Goal: Task Accomplishment & Management: Use online tool/utility

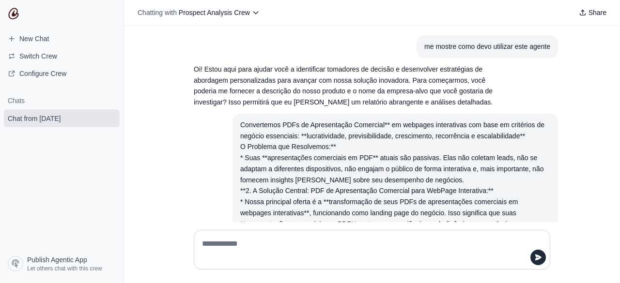
scroll to position [2668, 0]
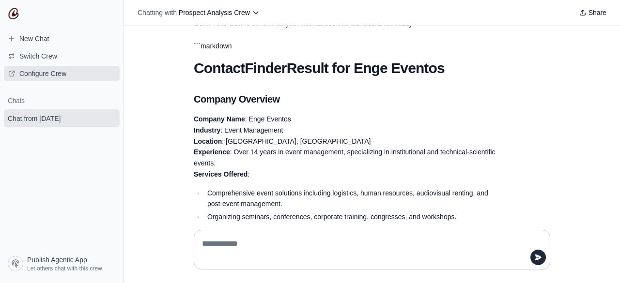
click at [54, 69] on span "Configure Crew" at bounding box center [42, 74] width 47 height 10
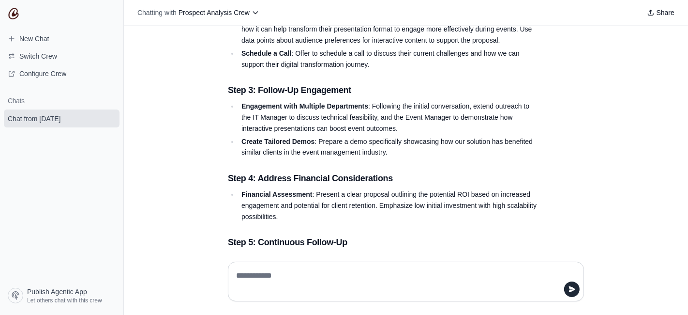
scroll to position [3743, 0]
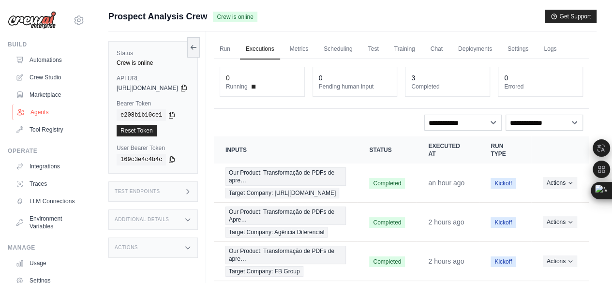
click at [39, 114] on link "Agents" at bounding box center [49, 112] width 73 height 15
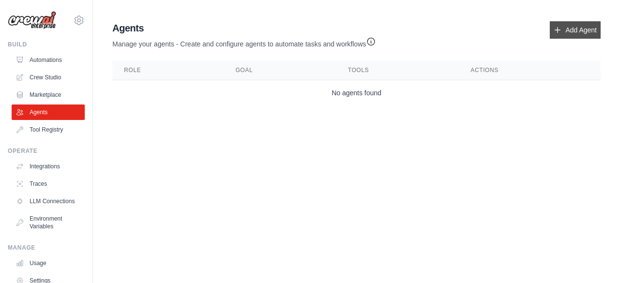
click at [565, 32] on link "Add Agent" at bounding box center [574, 29] width 51 height 17
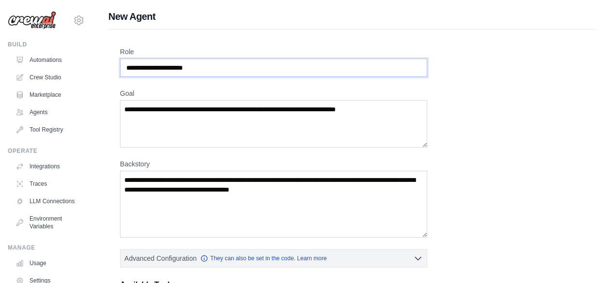
drag, startPoint x: 209, startPoint y: 65, endPoint x: 118, endPoint y: 72, distance: 90.8
click at [117, 72] on div "Role Goal Backstory Advanced Configuration They can also be set in the code. Le…" at bounding box center [352, 270] width 488 height 480
drag, startPoint x: 389, startPoint y: 108, endPoint x: 111, endPoint y: 106, distance: 278.3
click at [92, 103] on div "freenat.doc@gmail.com Settings Build Automations Crew Studio" at bounding box center [306, 259] width 612 height 519
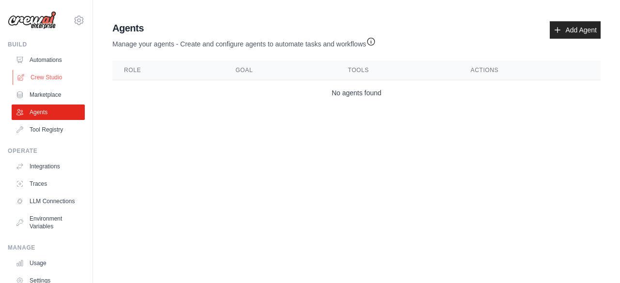
click at [54, 76] on link "Crew Studio" at bounding box center [49, 77] width 73 height 15
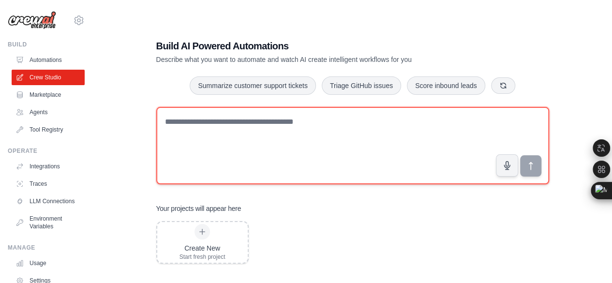
click at [195, 122] on textarea at bounding box center [352, 145] width 393 height 77
paste textarea "**********"
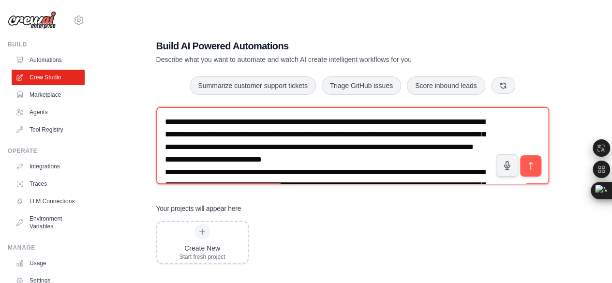
drag, startPoint x: 205, startPoint y: 145, endPoint x: 179, endPoint y: 143, distance: 25.7
click at [179, 143] on textarea at bounding box center [352, 145] width 393 height 77
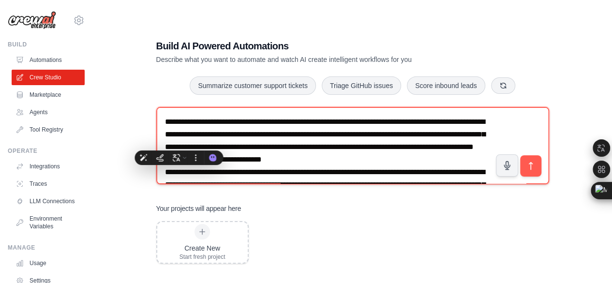
click at [209, 137] on textarea at bounding box center [352, 145] width 393 height 77
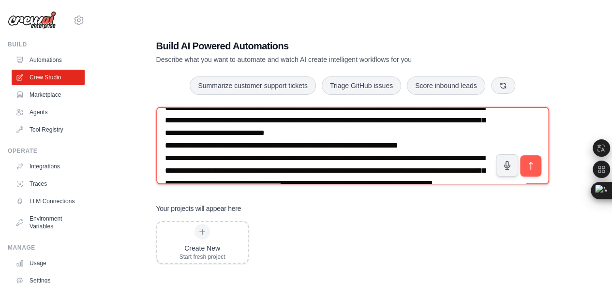
scroll to position [129, 0]
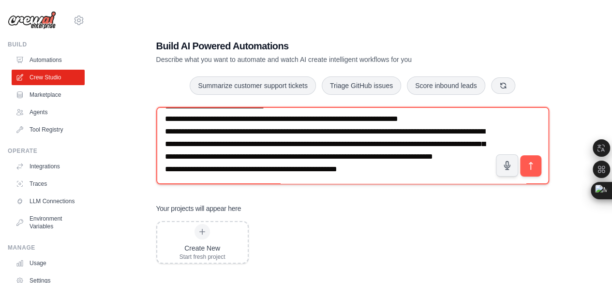
drag, startPoint x: 386, startPoint y: 169, endPoint x: 163, endPoint y: 181, distance: 223.4
click at [163, 181] on textarea at bounding box center [352, 145] width 393 height 77
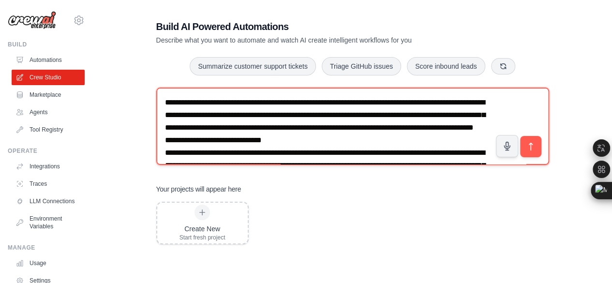
scroll to position [0, 0]
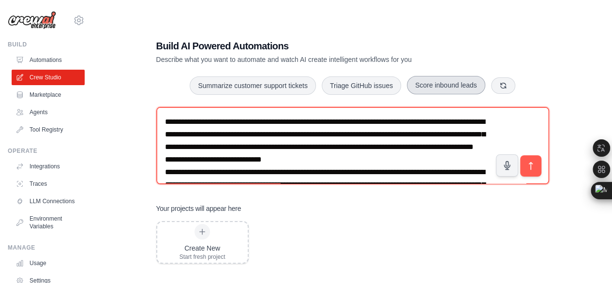
type textarea "**********"
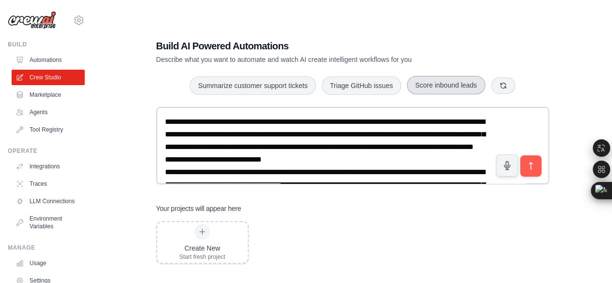
click at [469, 86] on button "Score inbound leads" at bounding box center [446, 85] width 78 height 18
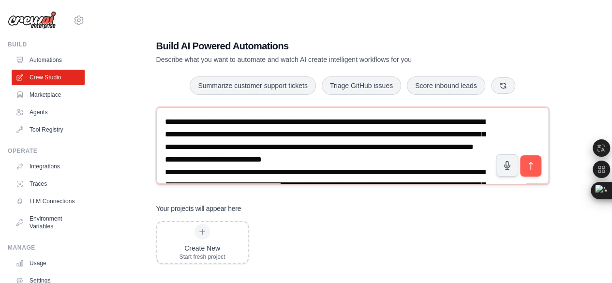
drag, startPoint x: 166, startPoint y: 119, endPoint x: 273, endPoint y: 162, distance: 115.8
click at [273, 162] on textarea "**********" at bounding box center [352, 145] width 393 height 77
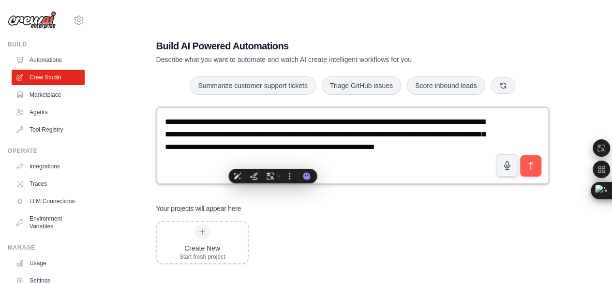
paste textarea "**********"
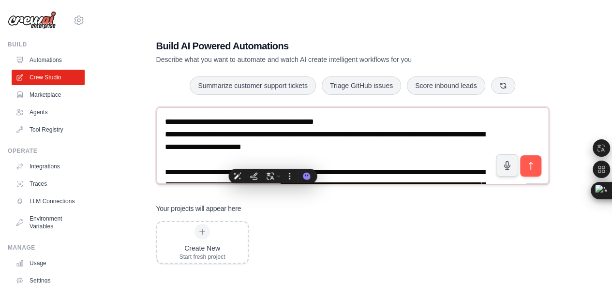
scroll to position [119, 0]
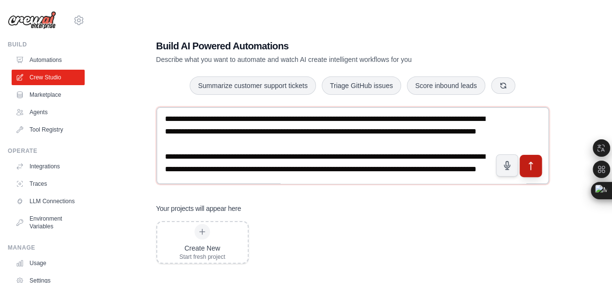
type textarea "**********"
click at [528, 164] on icon "submit" at bounding box center [531, 166] width 10 height 10
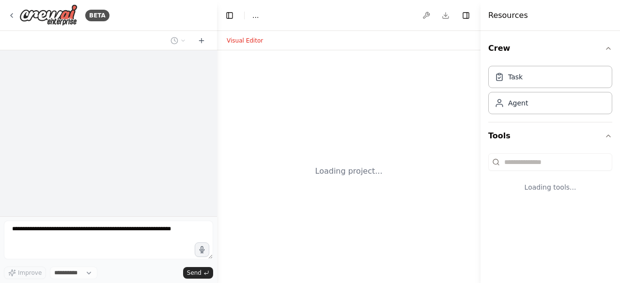
select select "****"
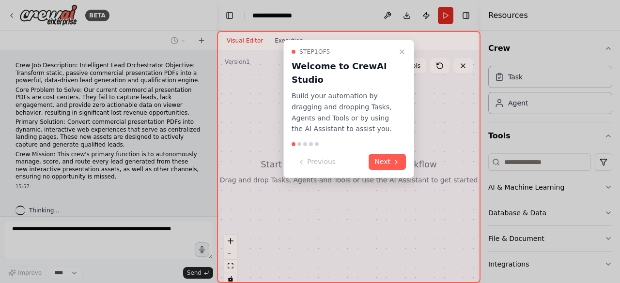
scroll to position [9, 0]
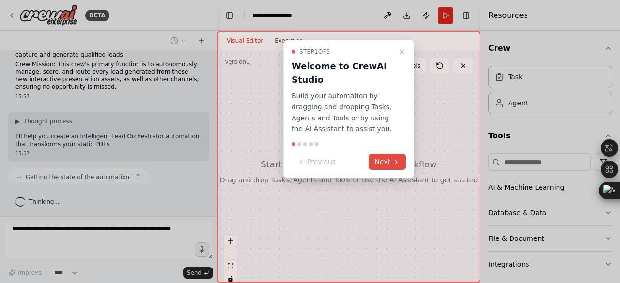
click at [388, 163] on button "Next" at bounding box center [386, 162] width 37 height 16
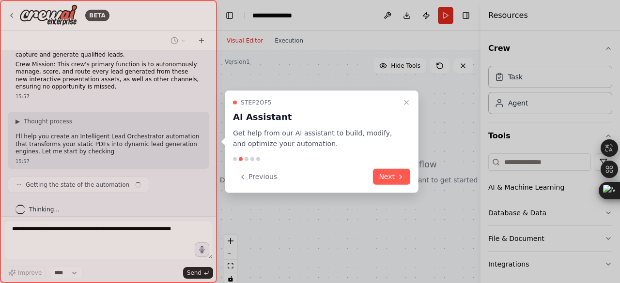
scroll to position [98, 0]
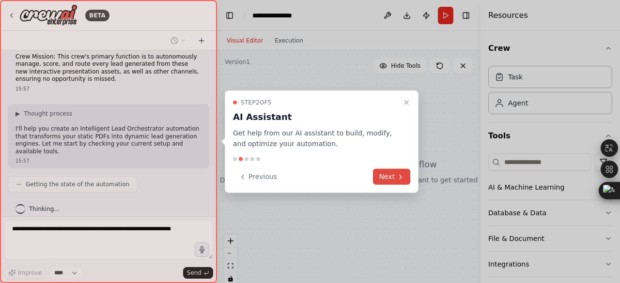
click at [387, 175] on button "Next" at bounding box center [391, 177] width 37 height 16
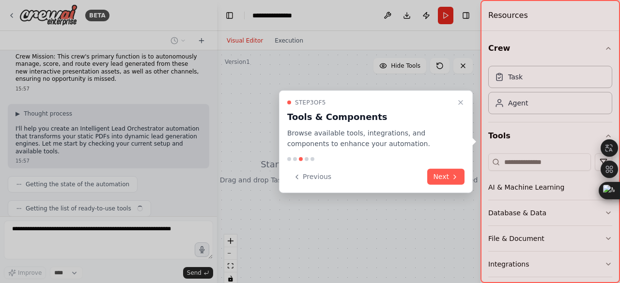
scroll to position [121, 0]
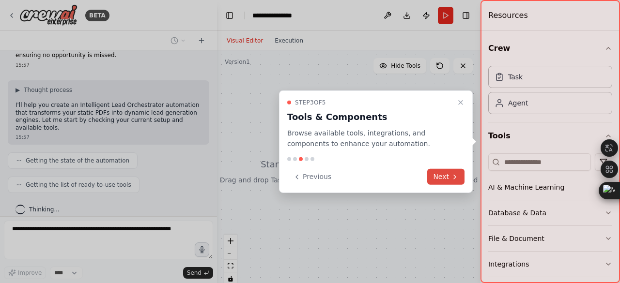
click at [439, 176] on button "Next" at bounding box center [445, 177] width 37 height 16
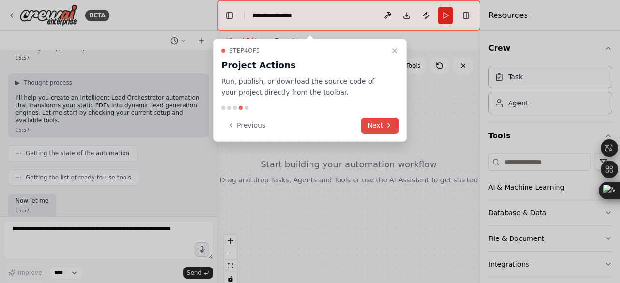
click at [380, 122] on button "Next" at bounding box center [379, 126] width 37 height 16
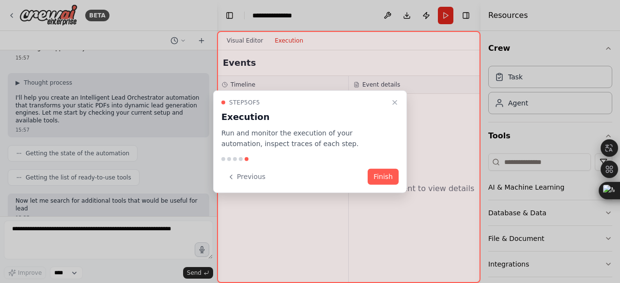
scroll to position [185, 0]
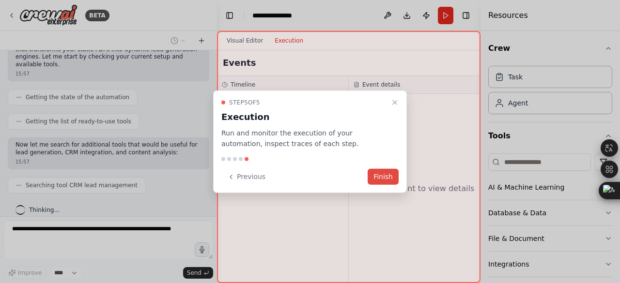
click at [385, 174] on button "Finish" at bounding box center [382, 177] width 31 height 16
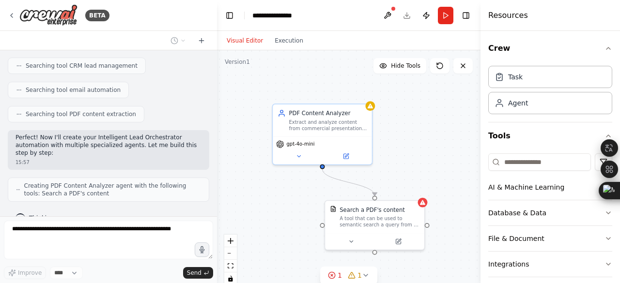
scroll to position [336, 0]
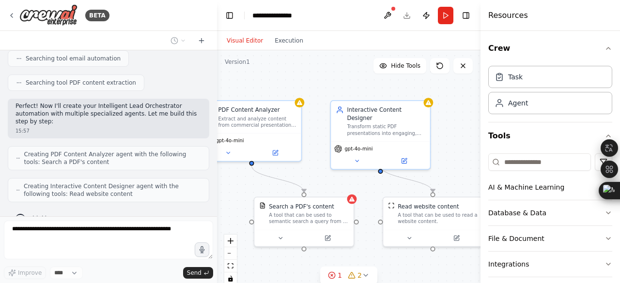
drag, startPoint x: 307, startPoint y: 187, endPoint x: 236, endPoint y: 183, distance: 70.7
click at [236, 183] on div ".deletable-edge-delete-btn { width: 20px; height: 20px; border: 0px solid #ffff…" at bounding box center [348, 171] width 263 height 242
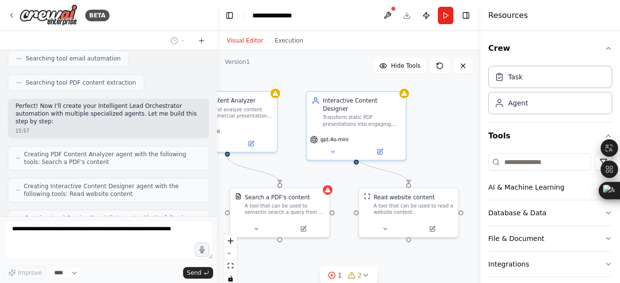
scroll to position [368, 0]
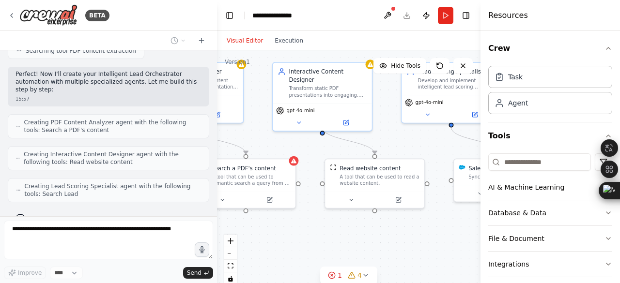
drag, startPoint x: 362, startPoint y: 183, endPoint x: 305, endPoint y: 145, distance: 68.7
click at [305, 145] on div ".deletable-edge-delete-btn { width: 20px; height: 20px; border: 0px solid #ffff…" at bounding box center [348, 171] width 263 height 242
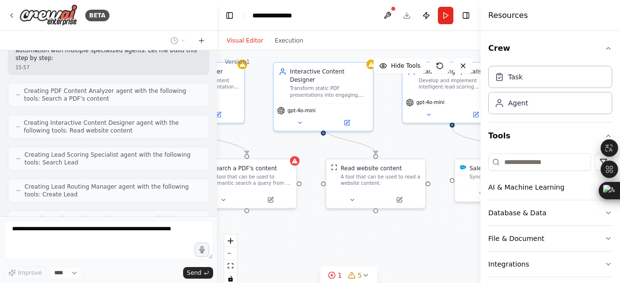
scroll to position [431, 0]
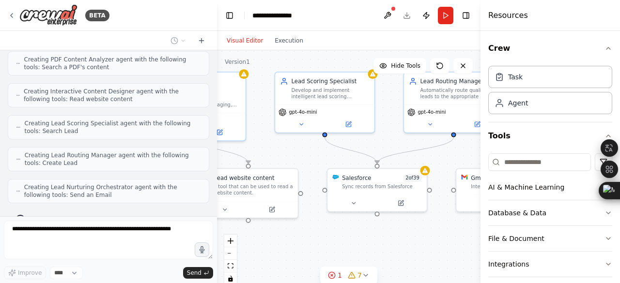
drag, startPoint x: 395, startPoint y: 234, endPoint x: 268, endPoint y: 243, distance: 127.7
click at [268, 243] on div ".deletable-edge-delete-btn { width: 20px; height: 20px; border: 0px solid #ffff…" at bounding box center [348, 171] width 263 height 242
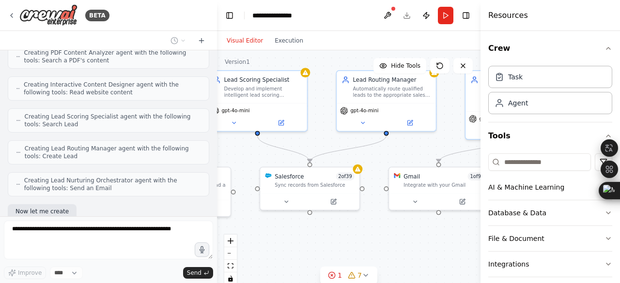
scroll to position [487, 0]
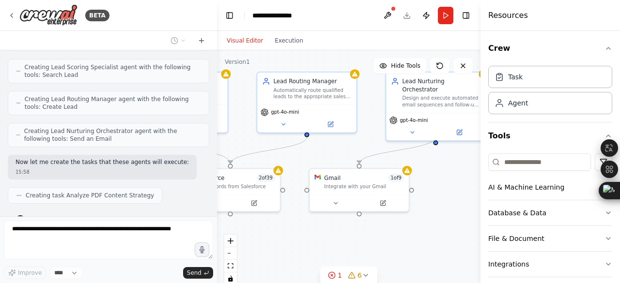
drag, startPoint x: 406, startPoint y: 243, endPoint x: 306, endPoint y: 239, distance: 100.3
click at [258, 242] on div ".deletable-edge-delete-btn { width: 20px; height: 20px; border: 0px solid #ffff…" at bounding box center [348, 171] width 263 height 242
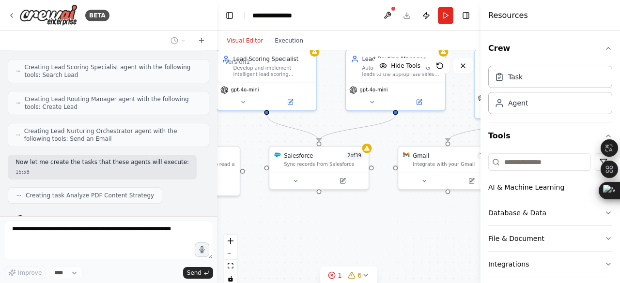
drag, startPoint x: 390, startPoint y: 234, endPoint x: 480, endPoint y: 212, distance: 93.0
click at [480, 212] on div "BETA Crew Job Description: Intelligent Lead Orchestrator Objective: Transform s…" at bounding box center [310, 141] width 620 height 283
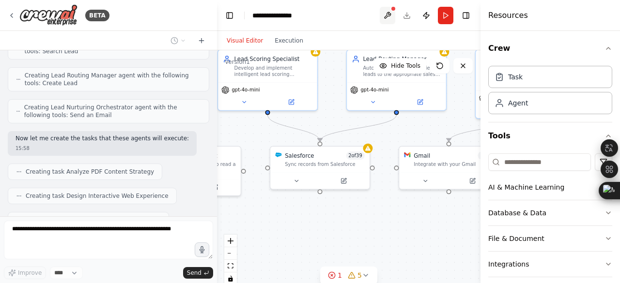
scroll to position [534, 0]
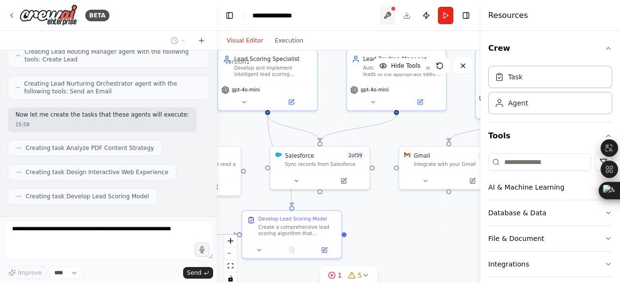
click at [388, 13] on button at bounding box center [386, 15] width 15 height 17
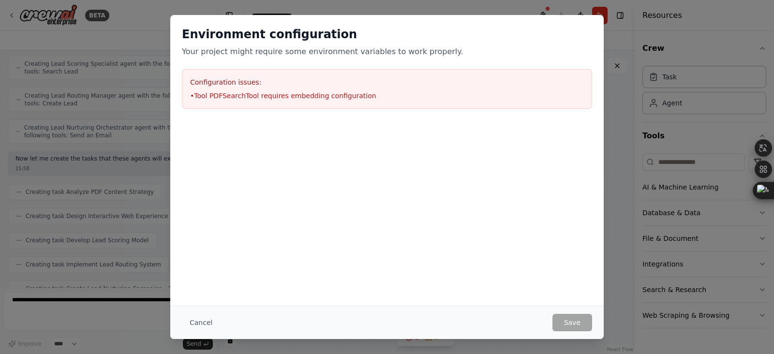
scroll to position [514, 0]
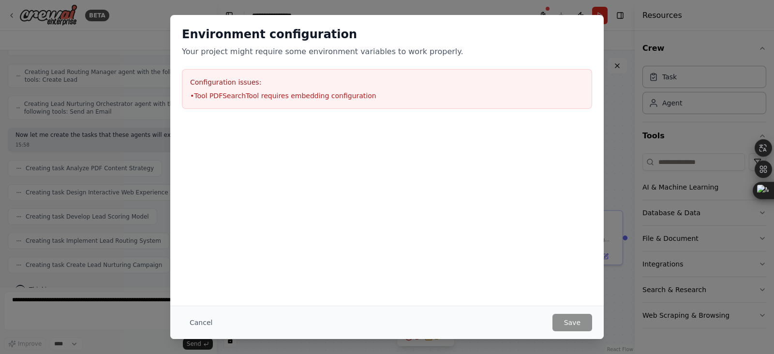
click at [614, 42] on div "Environment configuration Your project might require some environment variables…" at bounding box center [387, 177] width 774 height 354
click at [226, 99] on li "• Tool PDFSearchTool requires embedding configuration" at bounding box center [387, 96] width 394 height 10
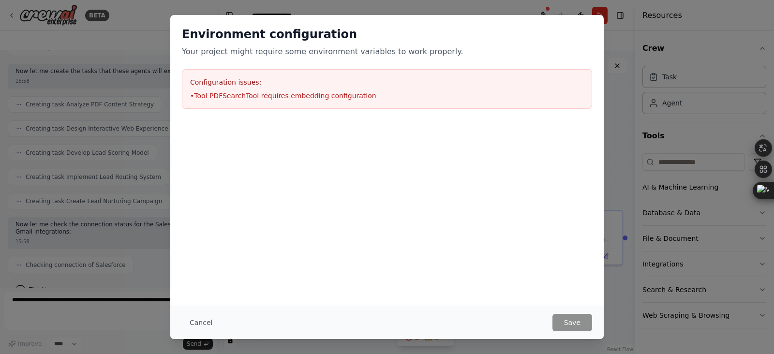
scroll to position [602, 0]
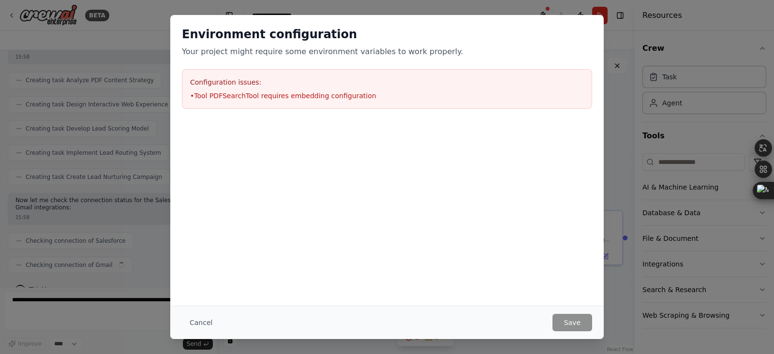
click at [232, 40] on h2 "Environment configuration" at bounding box center [387, 34] width 410 height 15
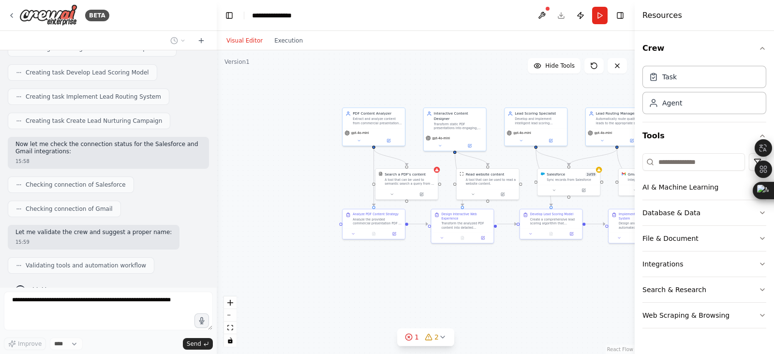
scroll to position [682, 0]
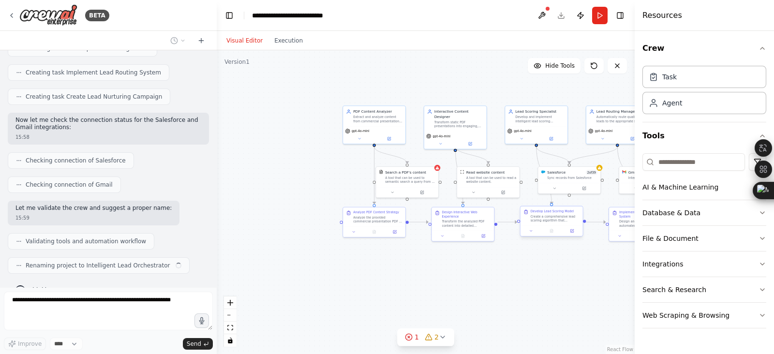
drag, startPoint x: 329, startPoint y: 248, endPoint x: 520, endPoint y: 218, distance: 193.5
click at [551, 270] on div ".deletable-edge-delete-btn { width: 20px; height: 20px; border: 0px solid #ffff…" at bounding box center [426, 202] width 418 height 304
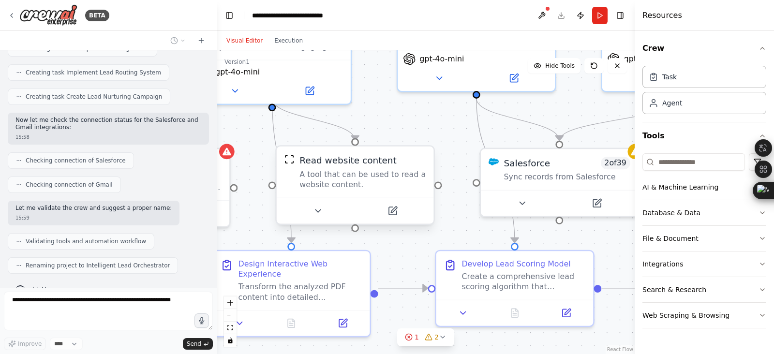
drag, startPoint x: 442, startPoint y: 145, endPoint x: 308, endPoint y: 155, distance: 134.5
click at [227, 137] on div ".deletable-edge-delete-btn { width: 20px; height: 20px; border: 0px solid #ffff…" at bounding box center [426, 202] width 418 height 304
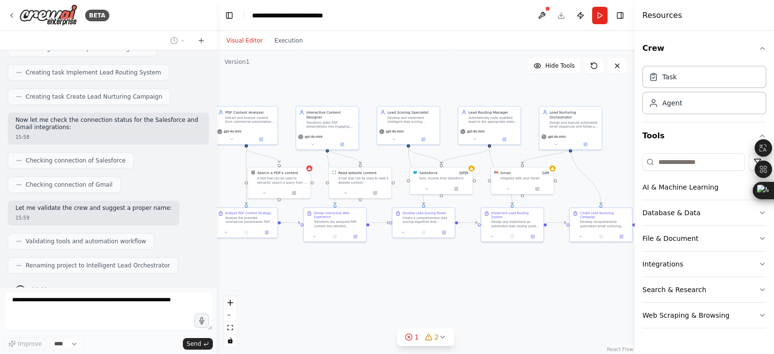
drag, startPoint x: 508, startPoint y: 300, endPoint x: 473, endPoint y: 294, distance: 35.4
click at [473, 283] on div ".deletable-edge-delete-btn { width: 20px; height: 20px; border: 0px solid #ffff…" at bounding box center [426, 202] width 418 height 304
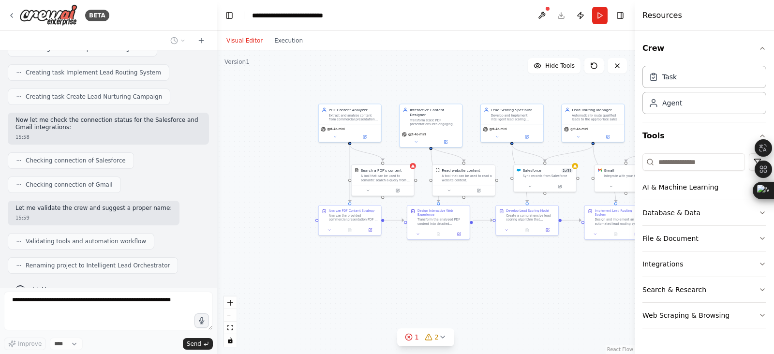
drag, startPoint x: 488, startPoint y: 291, endPoint x: 594, endPoint y: 290, distance: 106.0
click at [594, 283] on div ".deletable-edge-delete-btn { width: 20px; height: 20px; border: 0px solid #ffff…" at bounding box center [426, 202] width 418 height 304
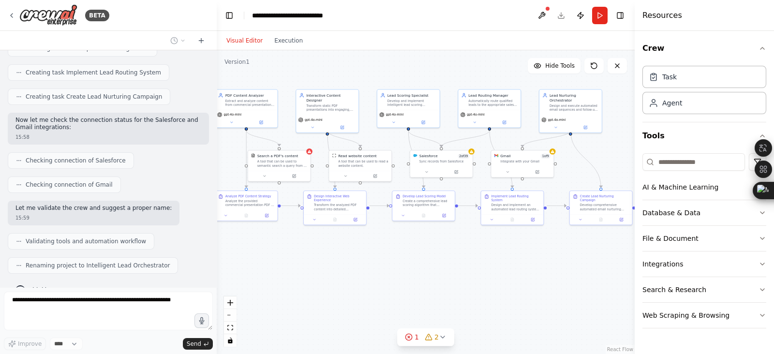
drag, startPoint x: 552, startPoint y: 287, endPoint x: 449, endPoint y: 272, distance: 104.6
click at [449, 272] on div ".deletable-edge-delete-btn { width: 20px; height: 20px; border: 0px solid #ffff…" at bounding box center [426, 202] width 418 height 304
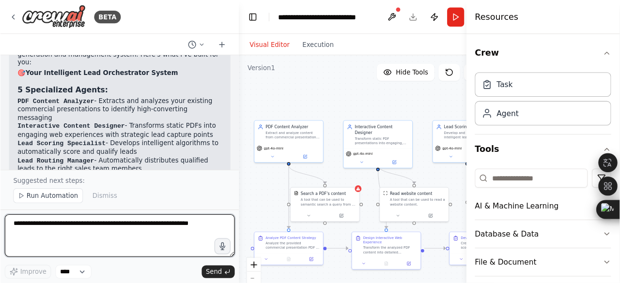
scroll to position [896, 0]
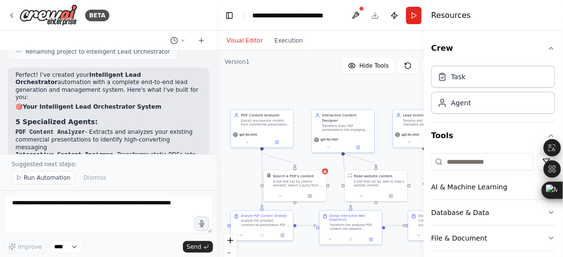
click at [158, 16] on div "BETA" at bounding box center [108, 15] width 217 height 31
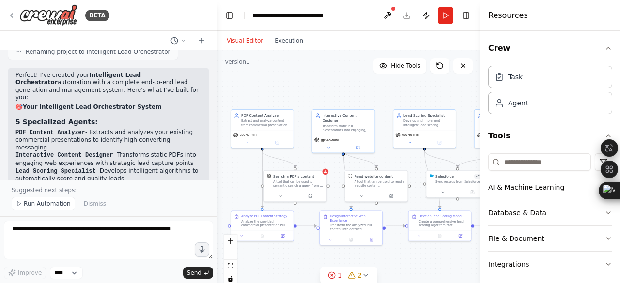
click at [184, 9] on div "BETA" at bounding box center [108, 15] width 217 height 31
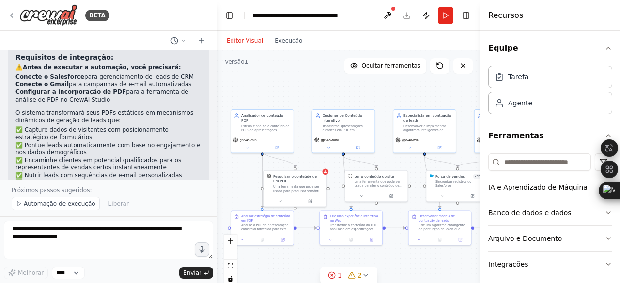
scroll to position [1234, 0]
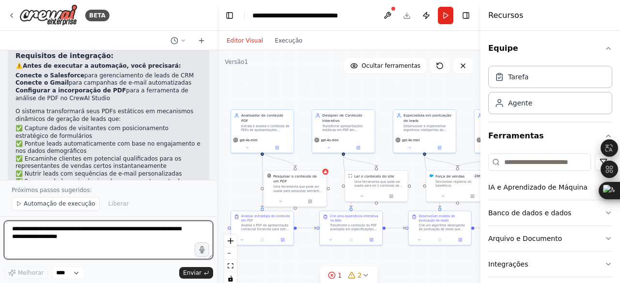
click at [88, 241] on textarea at bounding box center [108, 240] width 209 height 39
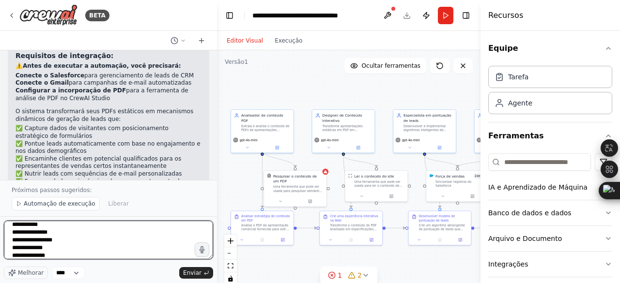
scroll to position [20, 0]
click at [14, 249] on textarea "**********" at bounding box center [108, 240] width 209 height 39
click at [15, 255] on textarea "**********" at bounding box center [108, 240] width 209 height 39
click at [14, 255] on textarea "**********" at bounding box center [108, 240] width 209 height 39
click at [46, 240] on textarea "**********" at bounding box center [108, 240] width 209 height 39
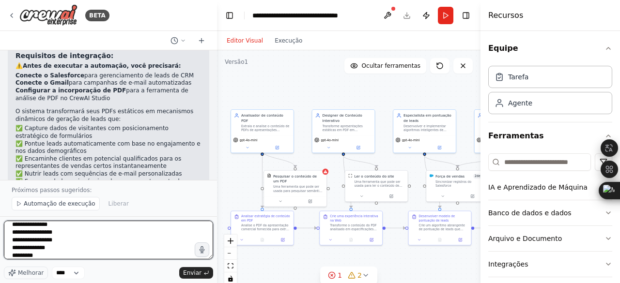
click at [58, 230] on textarea "**********" at bounding box center [108, 240] width 209 height 39
click at [14, 230] on textarea "**********" at bounding box center [108, 240] width 209 height 39
click at [58, 253] on textarea "**********" at bounding box center [108, 240] width 209 height 39
click at [15, 252] on textarea "**********" at bounding box center [108, 240] width 209 height 39
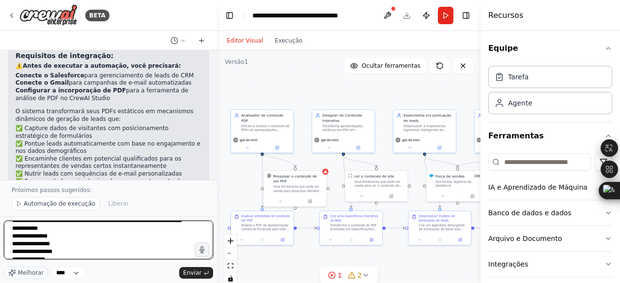
scroll to position [0, 0]
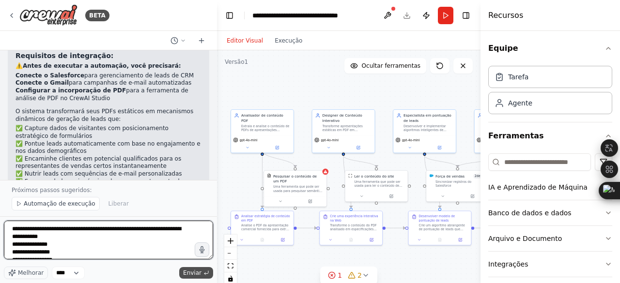
type textarea "**********"
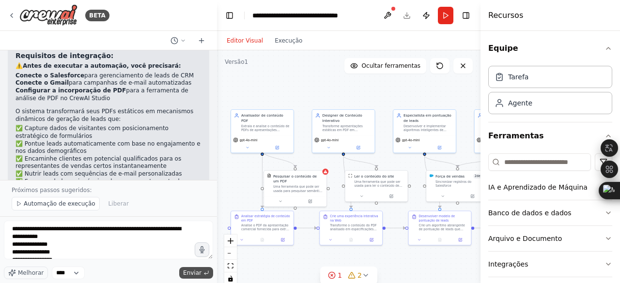
click at [195, 273] on font "Enviar" at bounding box center [192, 273] width 18 height 7
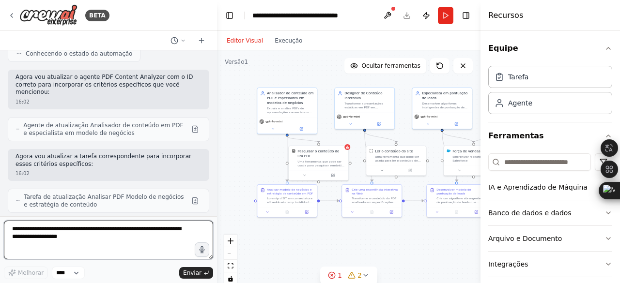
scroll to position [1649, 0]
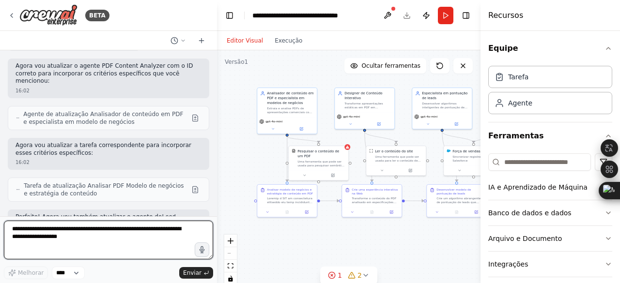
drag, startPoint x: 387, startPoint y: 256, endPoint x: 410, endPoint y: 228, distance: 36.0
click at [410, 228] on div ".deletable-edge-delete-btn { width: 20px; height: 20px; border: 0px solid #ffff…" at bounding box center [348, 171] width 263 height 242
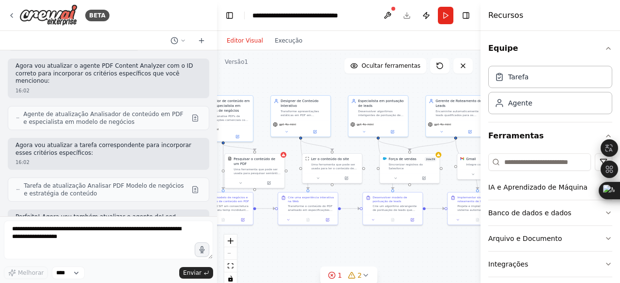
drag, startPoint x: 406, startPoint y: 237, endPoint x: 330, endPoint y: 241, distance: 75.6
click at [330, 241] on div ".deletable-edge-delete-btn { width: 20px; height: 20px; border: 0px solid #ffff…" at bounding box center [348, 171] width 263 height 242
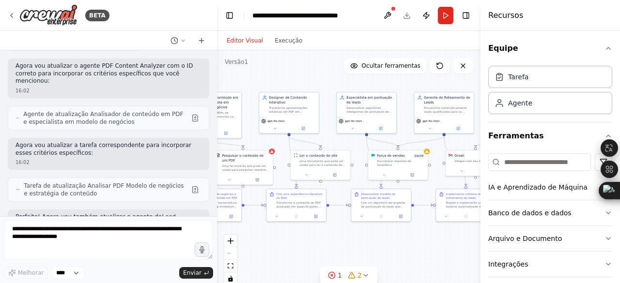
click at [229, 253] on div "Controles do React Flow" at bounding box center [230, 260] width 13 height 50
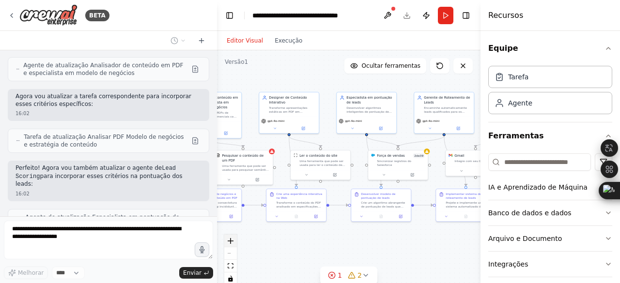
click at [228, 240] on icon "ampliar" at bounding box center [230, 241] width 6 height 6
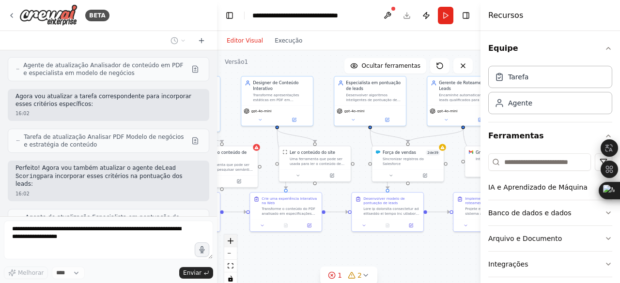
click at [229, 246] on button "ampliar" at bounding box center [230, 241] width 13 height 13
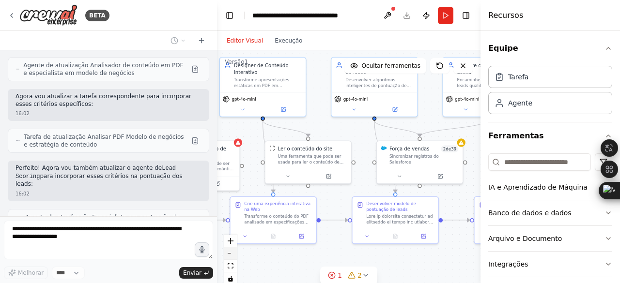
click at [229, 251] on button "diminuir o zoom" at bounding box center [230, 253] width 13 height 13
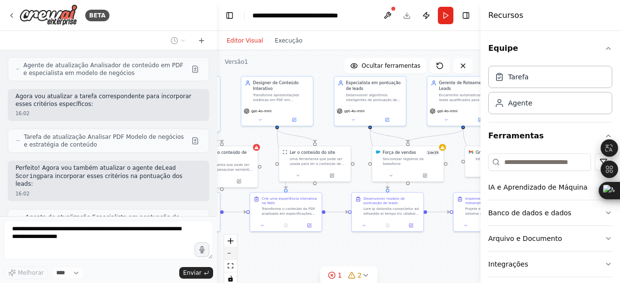
scroll to position [1730, 0]
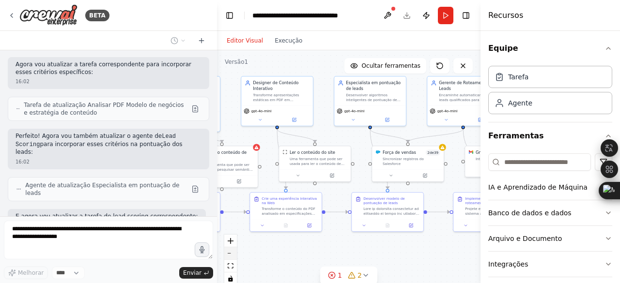
click at [229, 251] on button "diminuir o zoom" at bounding box center [230, 253] width 13 height 13
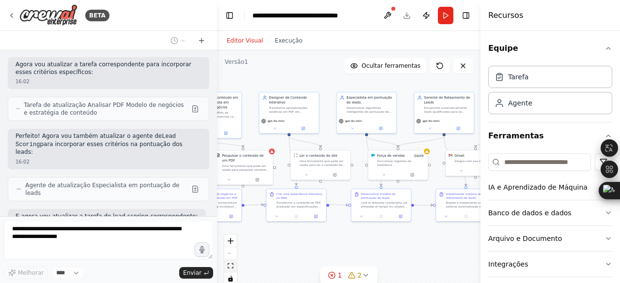
click at [229, 269] on icon "vista adequada" at bounding box center [230, 265] width 6 height 5
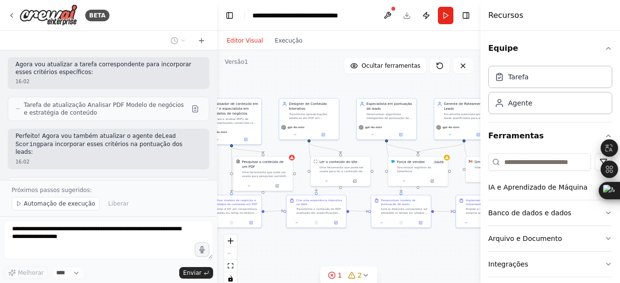
drag, startPoint x: 296, startPoint y: 94, endPoint x: 348, endPoint y: 86, distance: 51.9
click at [348, 86] on div ".deletable-edge-delete-btn { width: 20px; height: 20px; border: 0px solid #ffff…" at bounding box center [348, 171] width 263 height 242
click at [22, 205] on button "Automação de execução" at bounding box center [56, 204] width 88 height 14
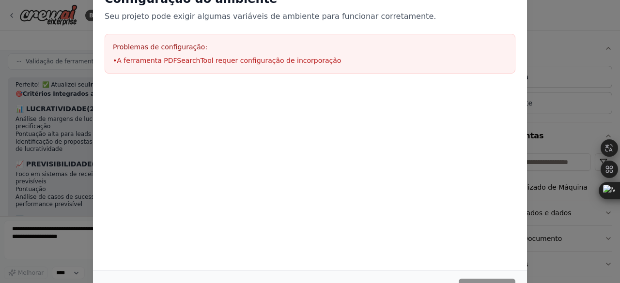
drag, startPoint x: 295, startPoint y: 180, endPoint x: 451, endPoint y: 141, distance: 160.5
click at [307, 176] on div at bounding box center [310, 133] width 434 height 97
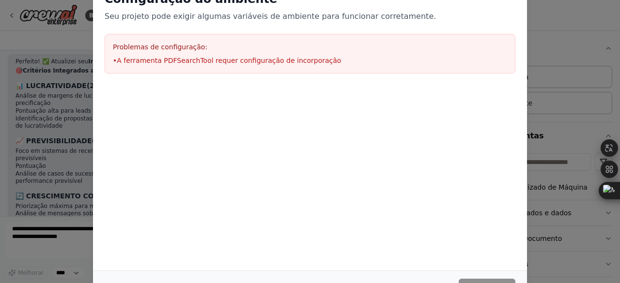
click at [547, 47] on div "Configuração do ambiente Seu projeto pode exigir algumas variáveis ​​de ambient…" at bounding box center [310, 141] width 620 height 283
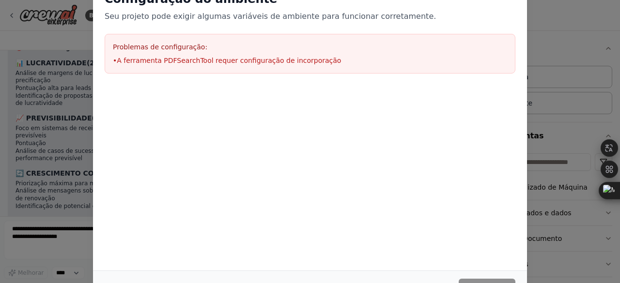
drag, startPoint x: 382, startPoint y: 64, endPoint x: 319, endPoint y: 60, distance: 63.0
click at [356, 63] on li "• A ferramenta PDFSearchTool requer configuração de incorporação" at bounding box center [310, 61] width 394 height 10
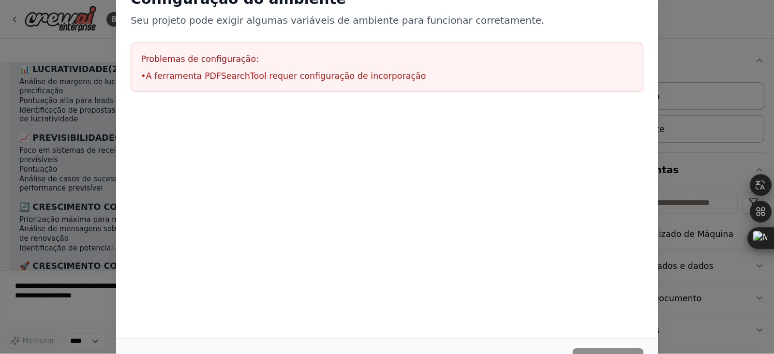
scroll to position [2013, 0]
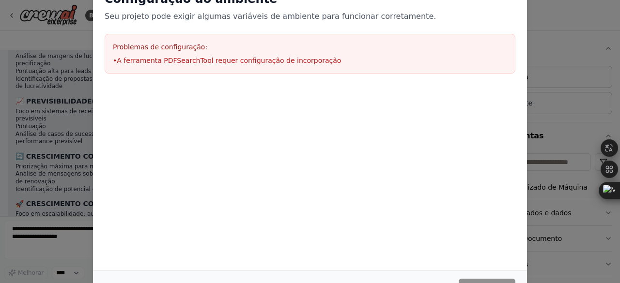
drag, startPoint x: 257, startPoint y: 62, endPoint x: 244, endPoint y: 61, distance: 12.7
click at [244, 61] on font "A ferramenta PDFSearchTool requer configuração de incorporação" at bounding box center [229, 61] width 224 height 8
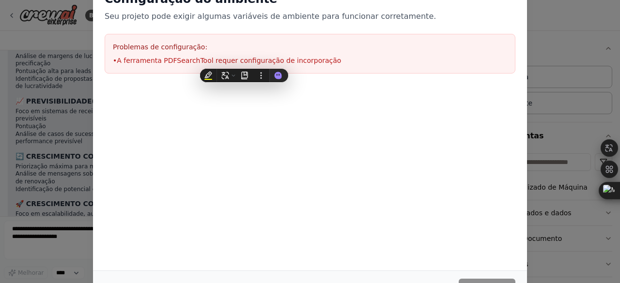
click at [148, 48] on font "Problemas de configuração:" at bounding box center [160, 47] width 94 height 8
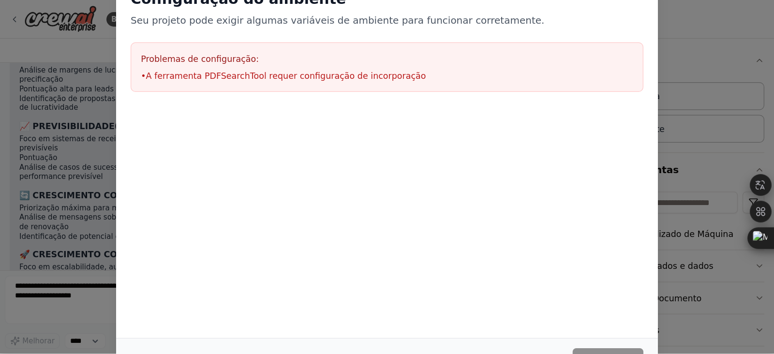
scroll to position [1959, 0]
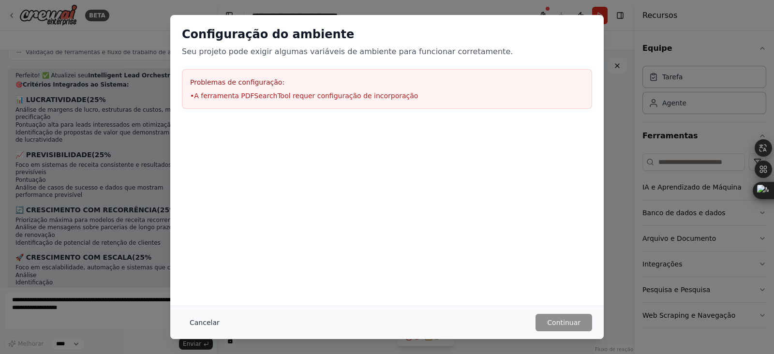
click at [197, 283] on font "Cancelar" at bounding box center [205, 323] width 30 height 8
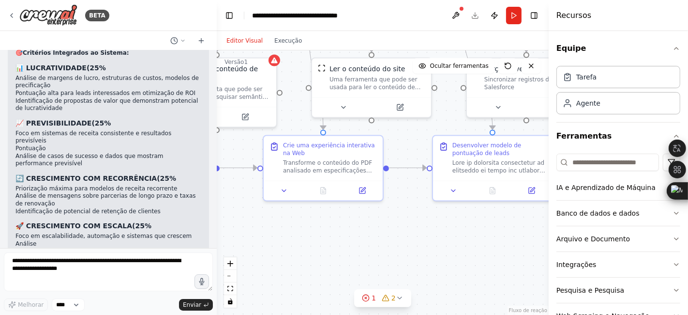
scroll to position [1992, 0]
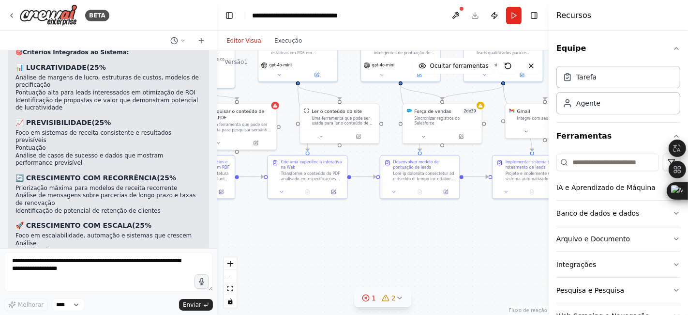
click at [398, 283] on icon at bounding box center [400, 298] width 4 height 2
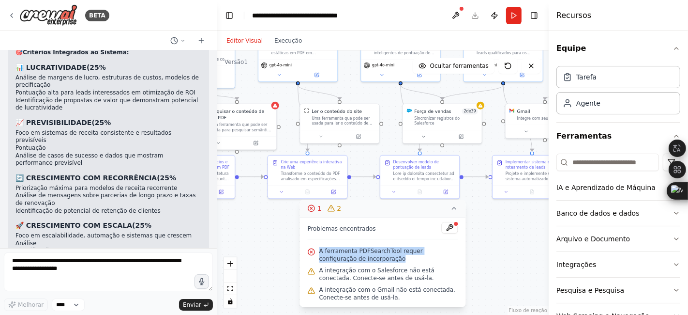
copy font "A ferramenta PDFSearchTool requer configuração de incorporação"
drag, startPoint x: 360, startPoint y: 262, endPoint x: 318, endPoint y: 250, distance: 42.9
click at [318, 250] on div "A ferramenta PDFSearchTool requer configuração de incorporação" at bounding box center [383, 254] width 151 height 19
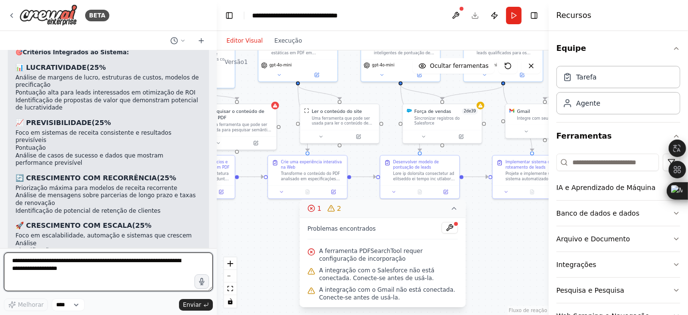
click at [76, 279] on textarea at bounding box center [108, 271] width 209 height 39
paste textarea "**********"
type textarea "**********"
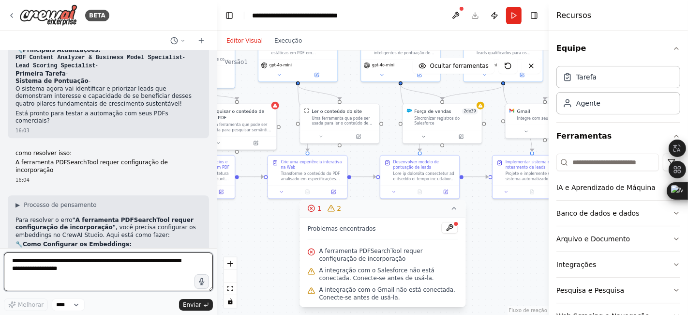
scroll to position [2215, 0]
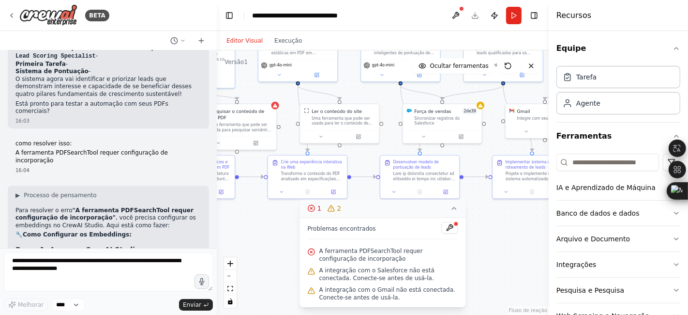
drag, startPoint x: 110, startPoint y: 151, endPoint x: 72, endPoint y: 152, distance: 38.3
click at [78, 264] on strong "PDFSearchTool" at bounding box center [102, 267] width 49 height 7
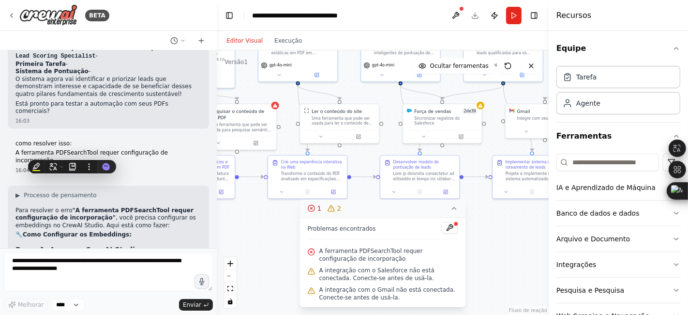
copy strong "PDFSearchToo"
click at [115, 264] on li "Localize a ferramenta PDFSearchTool" at bounding box center [108, 268] width 186 height 8
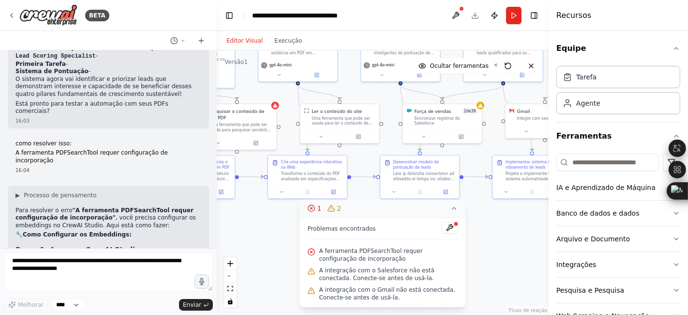
drag, startPoint x: 110, startPoint y: 150, endPoint x: 78, endPoint y: 150, distance: 31.9
click at [78, 264] on strong "PDFSearchTool" at bounding box center [102, 267] width 49 height 7
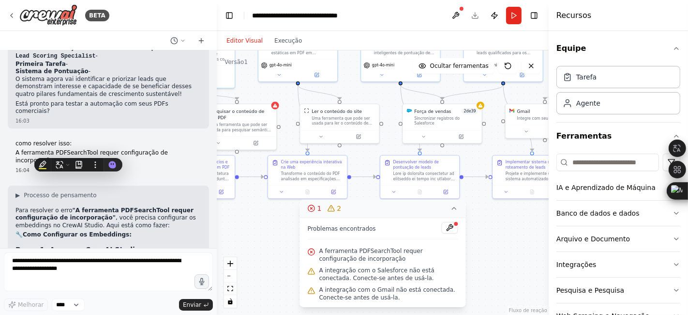
click at [113, 264] on li "Localize a ferramenta PDFSearchTool" at bounding box center [108, 268] width 186 height 8
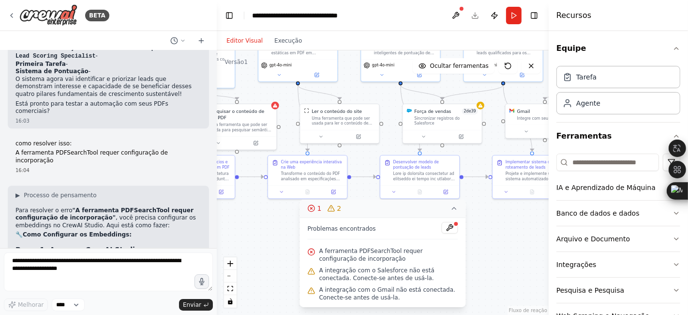
drag, startPoint x: 115, startPoint y: 149, endPoint x: 71, endPoint y: 147, distance: 44.1
click at [71, 264] on li "Localize a ferramenta PDFSearchTool" at bounding box center [108, 268] width 186 height 8
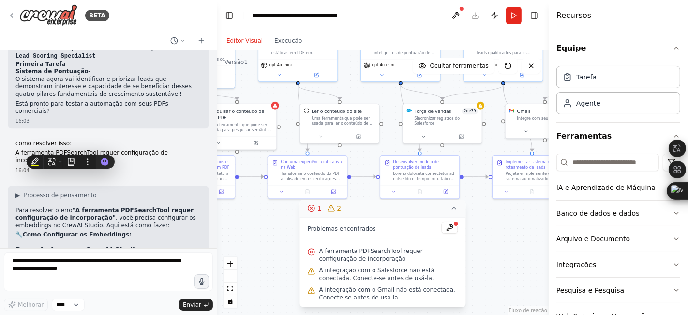
copy strong "PDFSearchTool"
click at [229, 19] on button "Alternar barra lateral esquerda" at bounding box center [230, 16] width 14 height 14
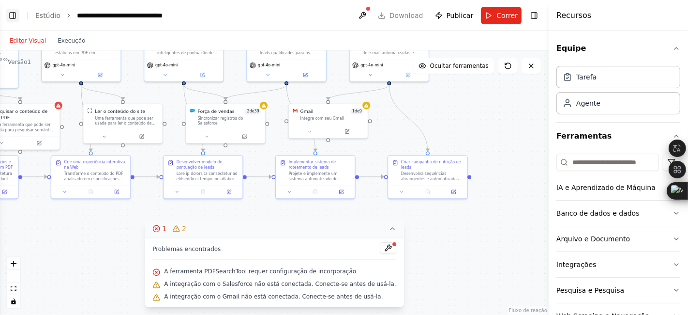
click at [11, 18] on button "Alternar barra lateral esquerda" at bounding box center [13, 16] width 14 height 14
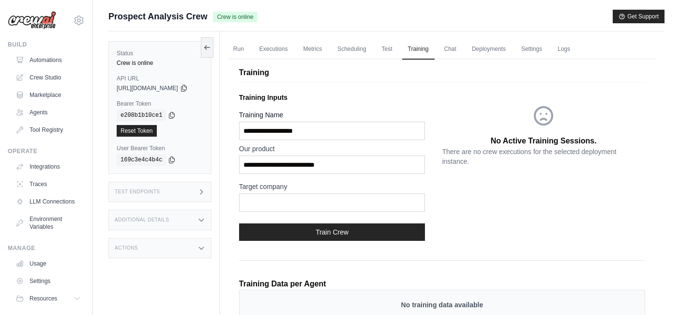
scroll to position [91, 0]
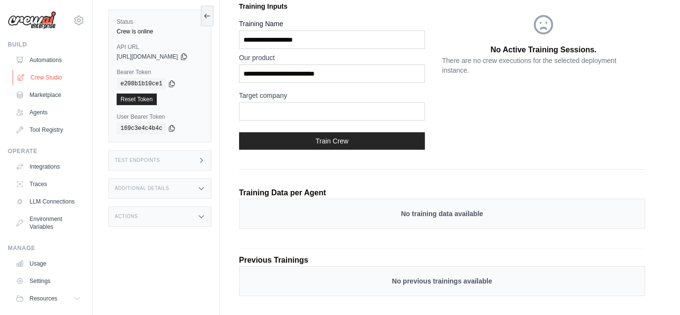
click at [50, 76] on link "Crew Studio" at bounding box center [49, 77] width 73 height 15
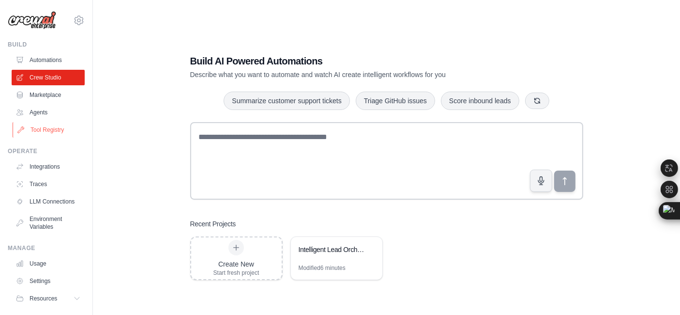
click at [41, 129] on link "Tool Registry" at bounding box center [49, 129] width 73 height 15
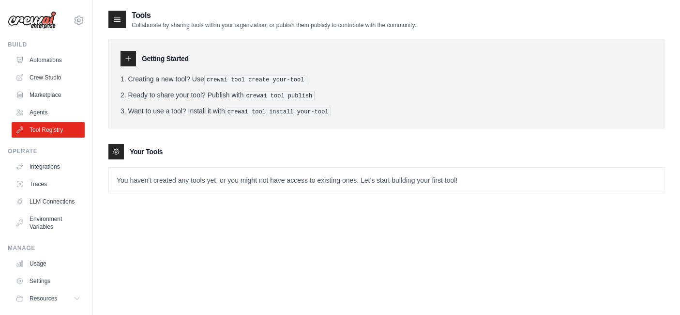
click at [114, 20] on icon at bounding box center [117, 20] width 10 height 10
click at [118, 22] on icon at bounding box center [117, 20] width 10 height 10
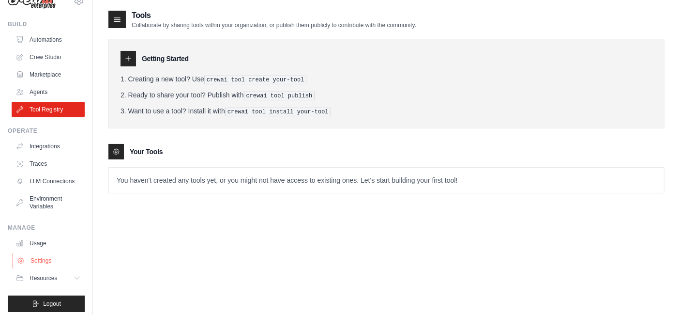
scroll to position [32, 0]
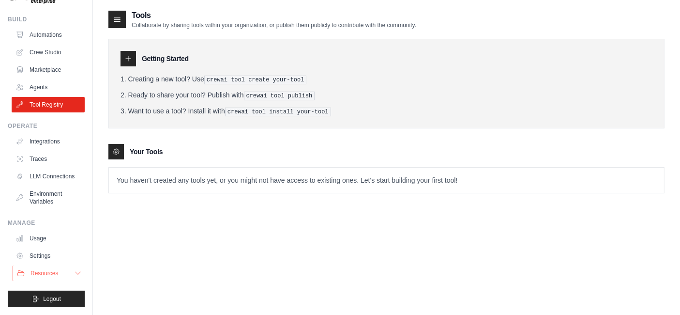
click at [74, 272] on icon at bounding box center [78, 273] width 8 height 8
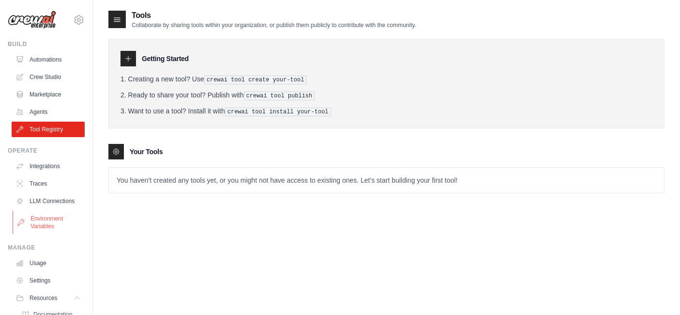
scroll to position [0, 0]
click at [51, 74] on link "Crew Studio" at bounding box center [49, 77] width 73 height 15
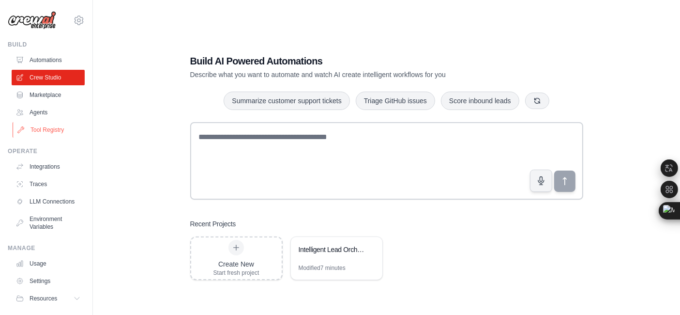
click at [50, 128] on link "Tool Registry" at bounding box center [49, 129] width 73 height 15
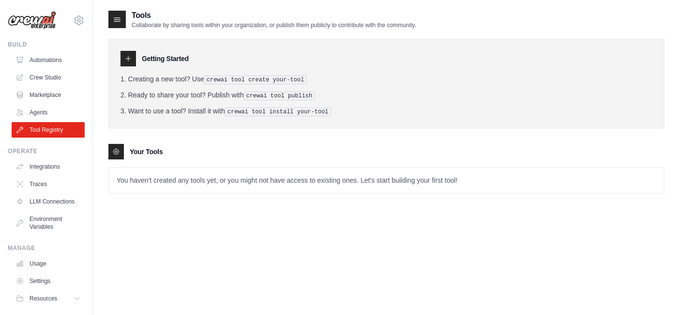
click at [128, 59] on icon at bounding box center [128, 58] width 5 height 5
click at [132, 177] on p "You haven't created any tools yet, or you might not have access to existing one…" at bounding box center [386, 179] width 555 height 25
click at [51, 168] on link "Integrations" at bounding box center [49, 166] width 73 height 15
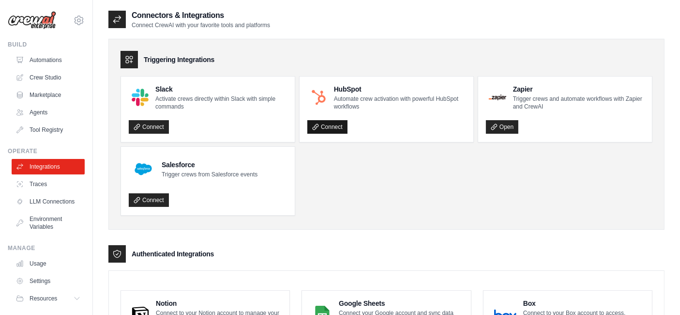
click at [319, 125] on link "Connect" at bounding box center [327, 127] width 40 height 14
